Goal: Task Accomplishment & Management: Complete application form

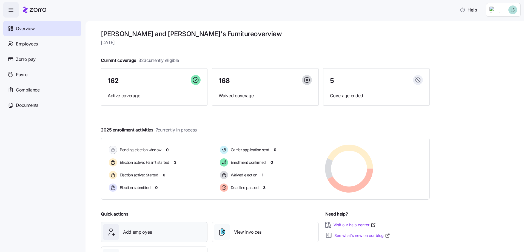
click at [143, 235] on span "Add employee" at bounding box center [137, 232] width 29 height 7
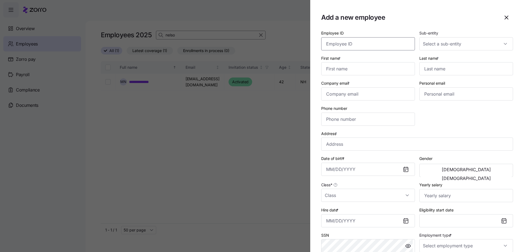
click at [365, 47] on input "Employee ID" at bounding box center [368, 43] width 94 height 13
type input "1254"
type input "[PERSON_NAME]"
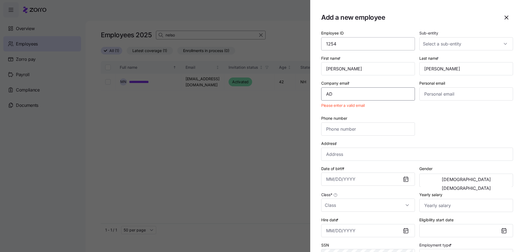
type input "A"
type input "[EMAIL_ADDRESS][DOMAIN_NAME]"
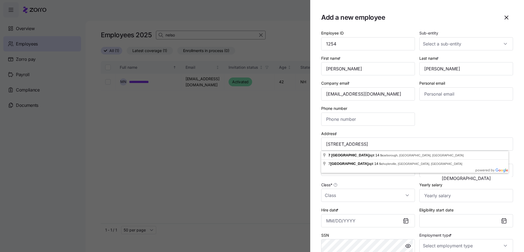
type input "[STREET_ADDRESS]"
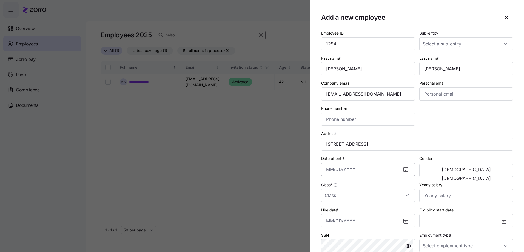
drag, startPoint x: 332, startPoint y: 171, endPoint x: 335, endPoint y: 169, distance: 3.8
click at [332, 171] on input "Date of birth *" at bounding box center [368, 169] width 94 height 13
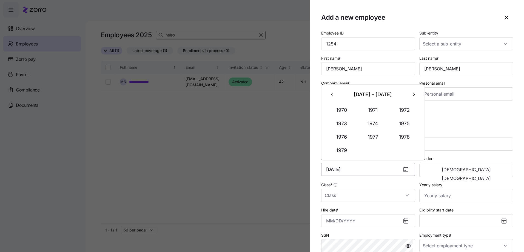
type input "[DATE]"
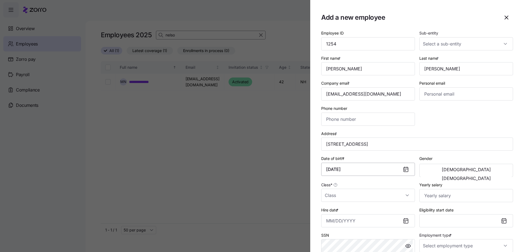
scroll to position [11, 0]
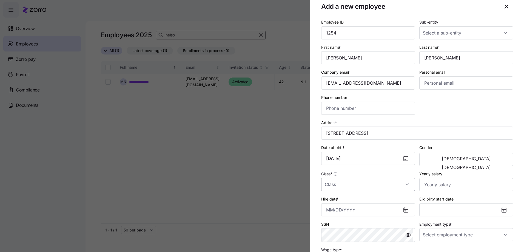
click at [341, 188] on input "Class *" at bounding box center [368, 184] width 94 height 13
click at [332, 122] on span "ME" at bounding box center [331, 122] width 6 height 6
type input "ME"
click at [404, 210] on icon at bounding box center [406, 210] width 4 height 4
click at [329, 205] on input "Hire date *" at bounding box center [368, 210] width 94 height 13
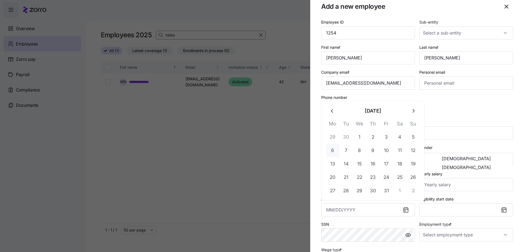
click at [335, 152] on button "6" at bounding box center [332, 150] width 13 height 13
type input "[DATE]"
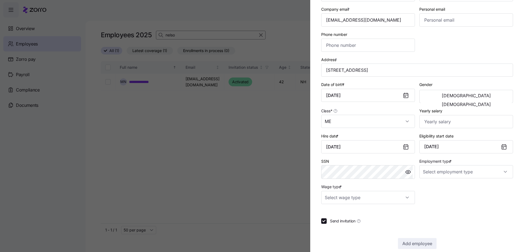
scroll to position [82, 0]
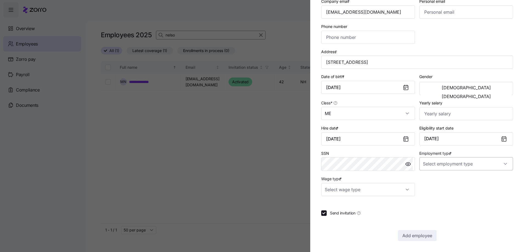
click at [465, 167] on input "Employment type *" at bounding box center [467, 163] width 94 height 13
drag, startPoint x: 437, startPoint y: 183, endPoint x: 407, endPoint y: 183, distance: 29.9
click at [435, 183] on span "Full Time" at bounding box center [432, 181] width 16 height 6
type input "Full Time"
click at [338, 193] on input "Wage type *" at bounding box center [368, 189] width 94 height 13
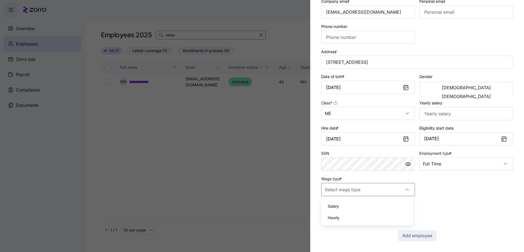
click at [334, 219] on span "Hourly" at bounding box center [334, 218] width 12 height 6
type input "Hourly"
click at [423, 235] on span "Add employee" at bounding box center [418, 236] width 30 height 7
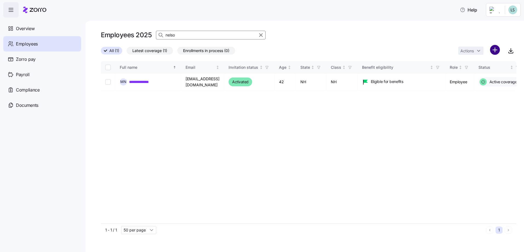
click at [496, 52] on html "**********" at bounding box center [262, 124] width 524 height 249
click at [470, 74] on span "Add a new employee" at bounding box center [477, 73] width 37 height 5
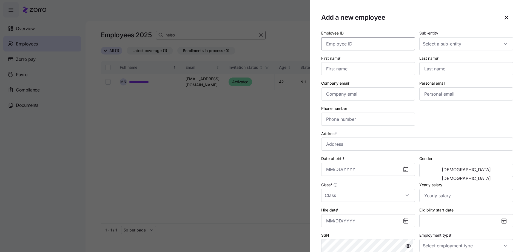
click at [373, 46] on input "Employee ID" at bounding box center [368, 43] width 94 height 13
type input "1253"
type input "[PERSON_NAME]"
type input "MERRIAM"
type input "[EMAIL_ADDRESS][DOMAIN_NAME]"
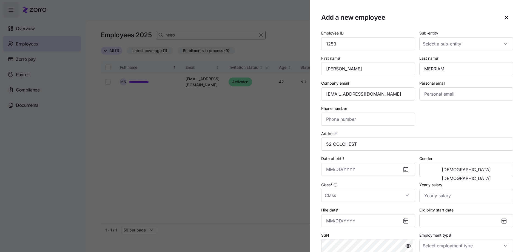
type input "[STREET_ADDRESS]"
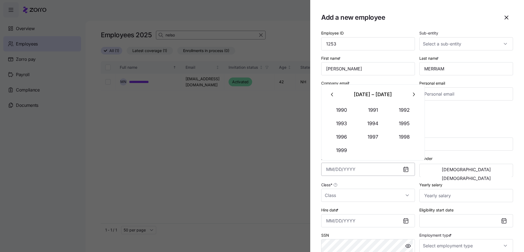
drag, startPoint x: 329, startPoint y: 169, endPoint x: 338, endPoint y: 170, distance: 9.1
click at [329, 169] on input "Date of birth *" at bounding box center [368, 169] width 94 height 13
click at [448, 172] on button "[DEMOGRAPHIC_DATA]" at bounding box center [466, 169] width 91 height 9
type input "[DATE]"
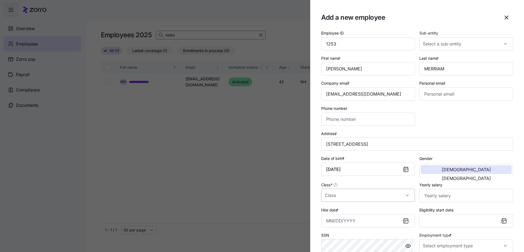
click at [332, 196] on input "Class *" at bounding box center [368, 195] width 94 height 13
click at [334, 156] on span "MA" at bounding box center [331, 156] width 6 height 6
type input "MA"
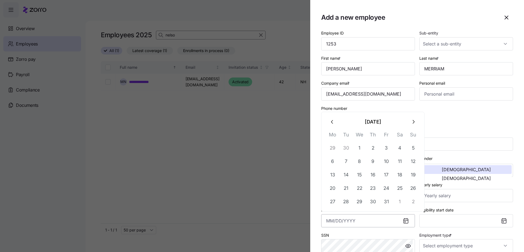
click at [328, 222] on input "Hire date *" at bounding box center [368, 220] width 94 height 13
click at [334, 162] on button "6" at bounding box center [332, 161] width 13 height 13
type input "[DATE]"
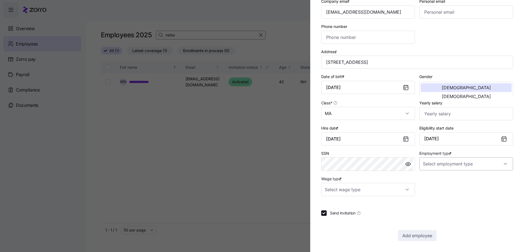
click at [454, 163] on input "Employment type *" at bounding box center [467, 163] width 94 height 13
click at [431, 182] on span "Full Time" at bounding box center [432, 181] width 16 height 6
type input "Full Time"
click at [362, 187] on input "Wage type *" at bounding box center [368, 189] width 94 height 13
click at [337, 219] on span "Hourly" at bounding box center [334, 218] width 12 height 6
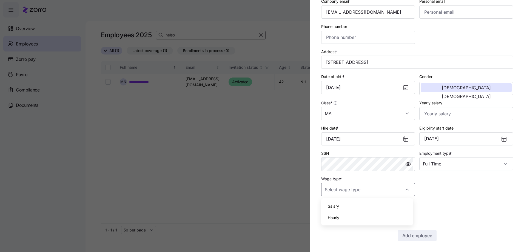
type input "Hourly"
click at [410, 238] on span "Add employee" at bounding box center [418, 236] width 30 height 7
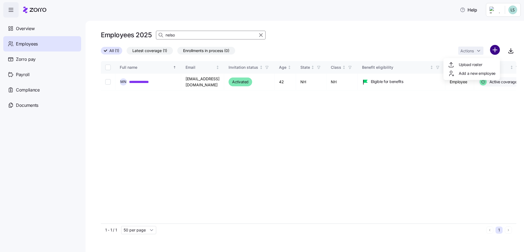
click at [492, 51] on html "**********" at bounding box center [262, 124] width 524 height 249
click at [483, 74] on span "Add a new employee" at bounding box center [477, 73] width 37 height 5
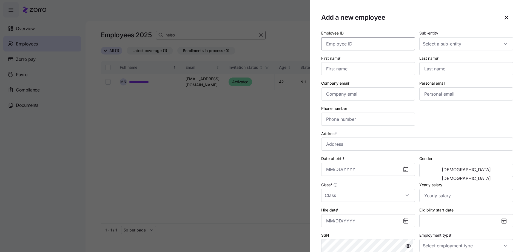
drag, startPoint x: 337, startPoint y: 45, endPoint x: 343, endPoint y: 45, distance: 6.6
click at [337, 45] on input "Employee ID" at bounding box center [368, 43] width 94 height 13
type input "1132"
type input "[PERSON_NAME]"
type input "WHITE"
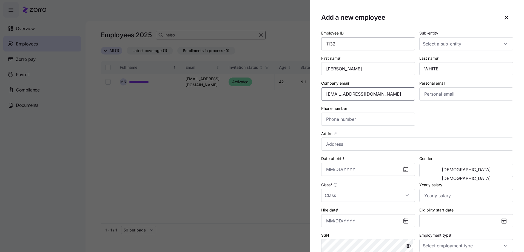
type input "[EMAIL_ADDRESS][DOMAIN_NAME]"
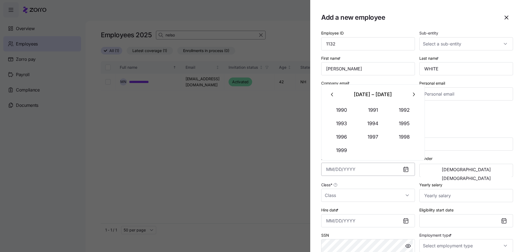
drag, startPoint x: 354, startPoint y: 166, endPoint x: 355, endPoint y: 168, distance: 3.1
type input "[STREET_ADDRESS]"
type input "[DATE]"
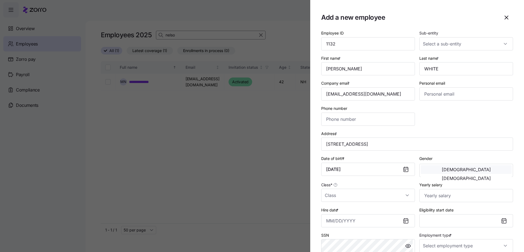
click at [448, 170] on button "[DEMOGRAPHIC_DATA]" at bounding box center [466, 169] width 91 height 9
click at [332, 194] on input "Class *" at bounding box center [368, 195] width 94 height 13
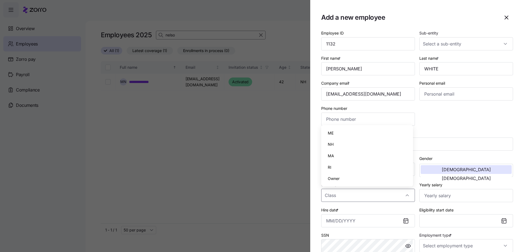
drag, startPoint x: 332, startPoint y: 157, endPoint x: 336, endPoint y: 157, distance: 3.3
click at [332, 157] on span "MA" at bounding box center [331, 156] width 6 height 6
type input "MA"
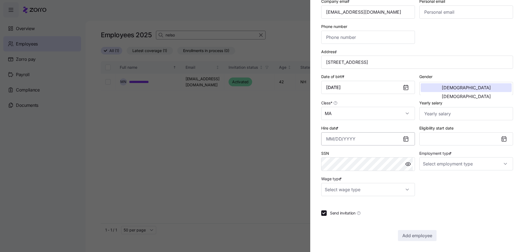
click at [326, 139] on input "Hire date *" at bounding box center [368, 138] width 94 height 13
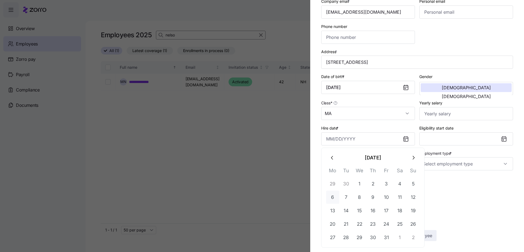
click at [335, 200] on button "6" at bounding box center [332, 197] width 13 height 13
type input "[DATE]"
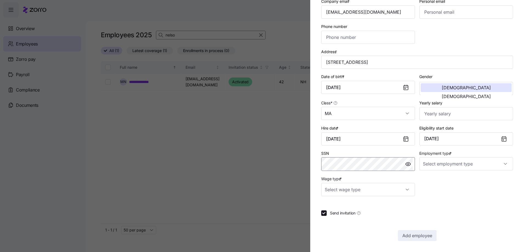
scroll to position [0, 0]
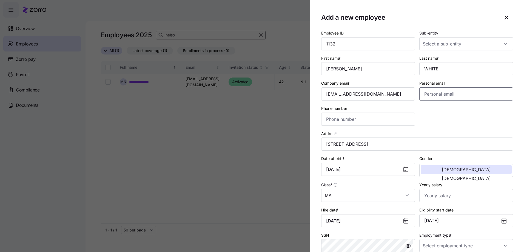
click at [449, 97] on input "Personal email" at bounding box center [467, 93] width 94 height 13
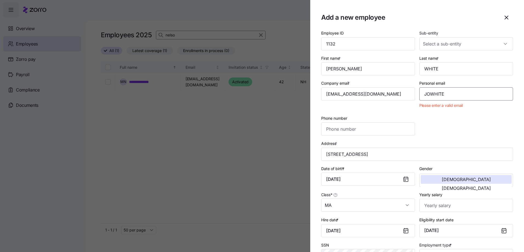
type input "JOWHITE"
paste input "[EMAIL_ADDRESS][DOMAIN_NAME]"
type input "[EMAIL_ADDRESS][DOMAIN_NAME]"
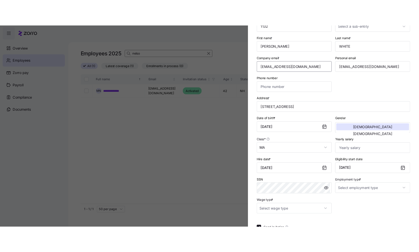
scroll to position [82, 0]
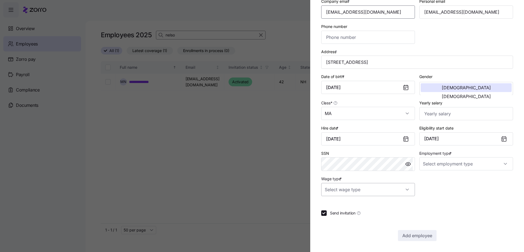
type input "[EMAIL_ADDRESS][DOMAIN_NAME]"
click at [336, 191] on input "Wage type *" at bounding box center [368, 189] width 94 height 13
click at [334, 218] on span "Hourly" at bounding box center [334, 218] width 12 height 6
type input "Hourly"
click at [432, 164] on input "Employment type *" at bounding box center [467, 163] width 94 height 13
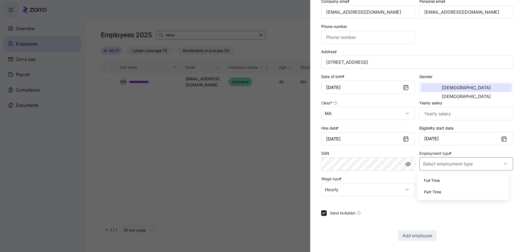
click at [433, 181] on span "Full Time" at bounding box center [432, 181] width 16 height 6
type input "Full Time"
click at [422, 239] on span "Add employee" at bounding box center [418, 236] width 30 height 7
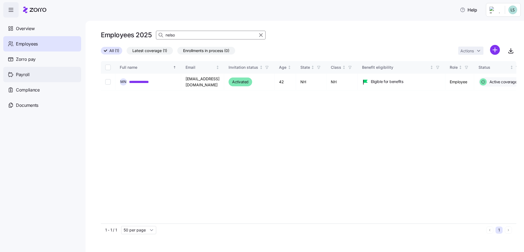
click at [23, 75] on span "Payroll" at bounding box center [23, 74] width 14 height 7
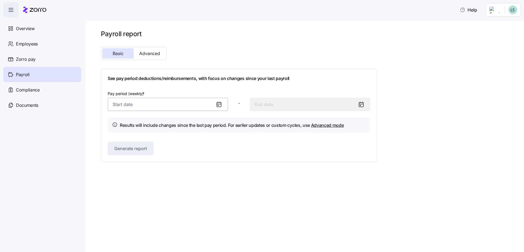
click at [115, 105] on input "Pay period (weekly) *" at bounding box center [168, 104] width 120 height 13
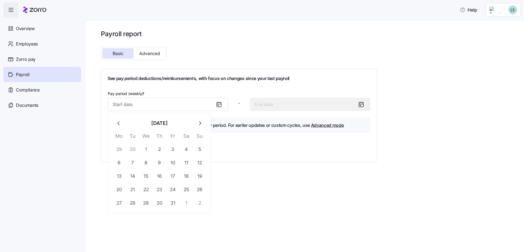
click at [119, 149] on button "29" at bounding box center [119, 149] width 13 height 13
type input "[DATE]"
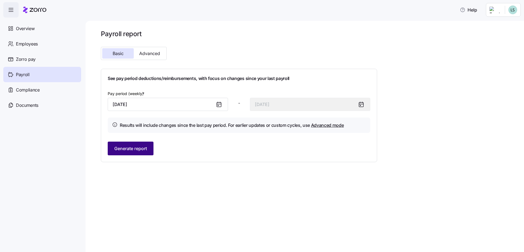
click at [122, 151] on span "Generate report" at bounding box center [130, 148] width 33 height 7
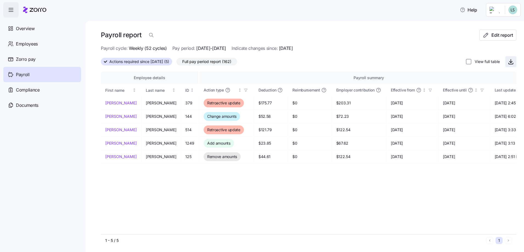
click at [511, 62] on icon "button" at bounding box center [511, 61] width 0 height 3
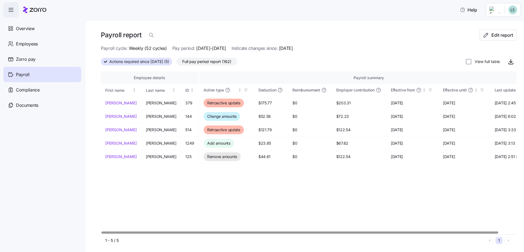
drag, startPoint x: 219, startPoint y: 62, endPoint x: 92, endPoint y: 2, distance: 140.5
click at [219, 62] on span "Full pay period report (162)" at bounding box center [206, 61] width 49 height 7
click at [177, 63] on input "Full pay period report (162)" at bounding box center [177, 63] width 0 height 0
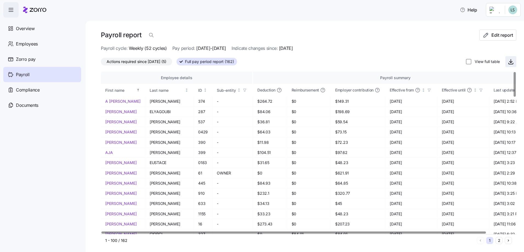
click at [509, 61] on icon "button" at bounding box center [511, 61] width 7 height 7
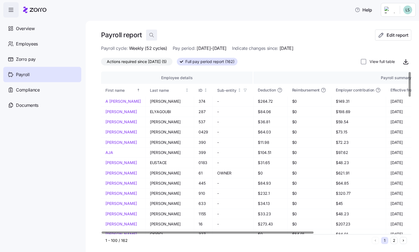
click at [151, 34] on icon "button" at bounding box center [151, 34] width 5 height 5
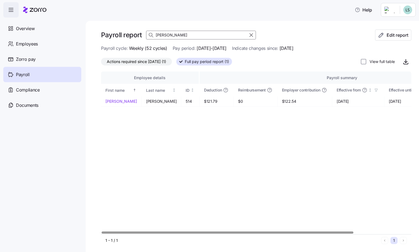
type input "[PERSON_NAME]"
